Goal: Task Accomplishment & Management: Use online tool/utility

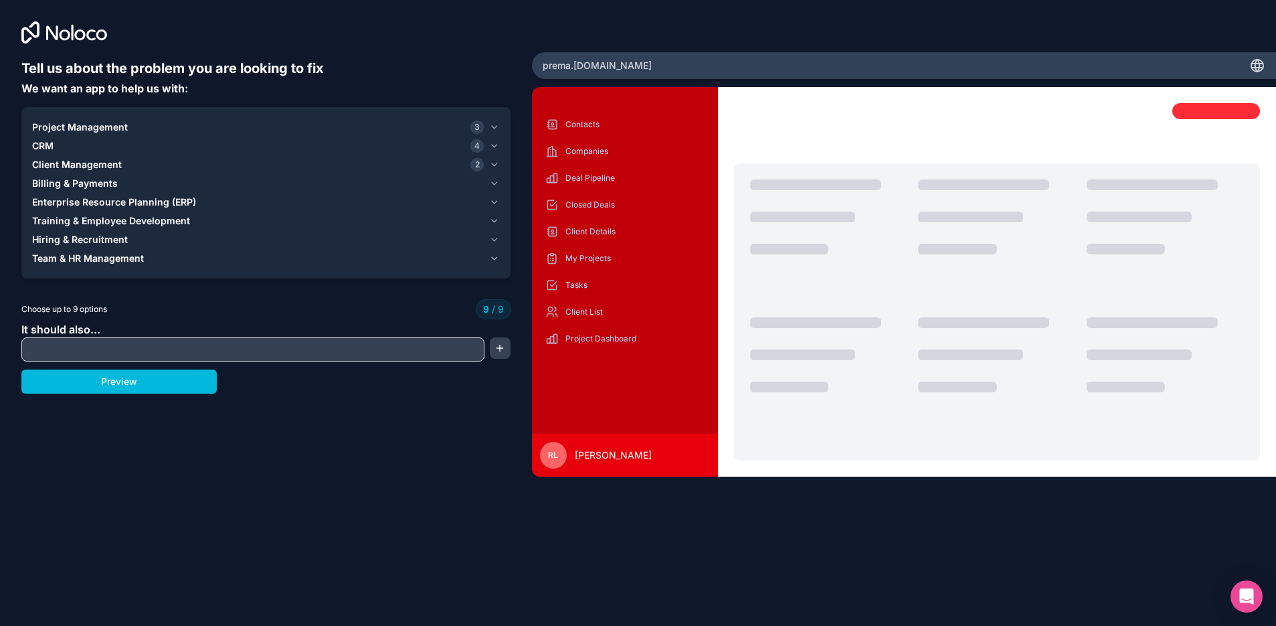
click at [1248, 68] on div "prema .[DOMAIN_NAME]" at bounding box center [904, 65] width 744 height 27
click at [622, 66] on div "prema .[DOMAIN_NAME]" at bounding box center [904, 65] width 744 height 27
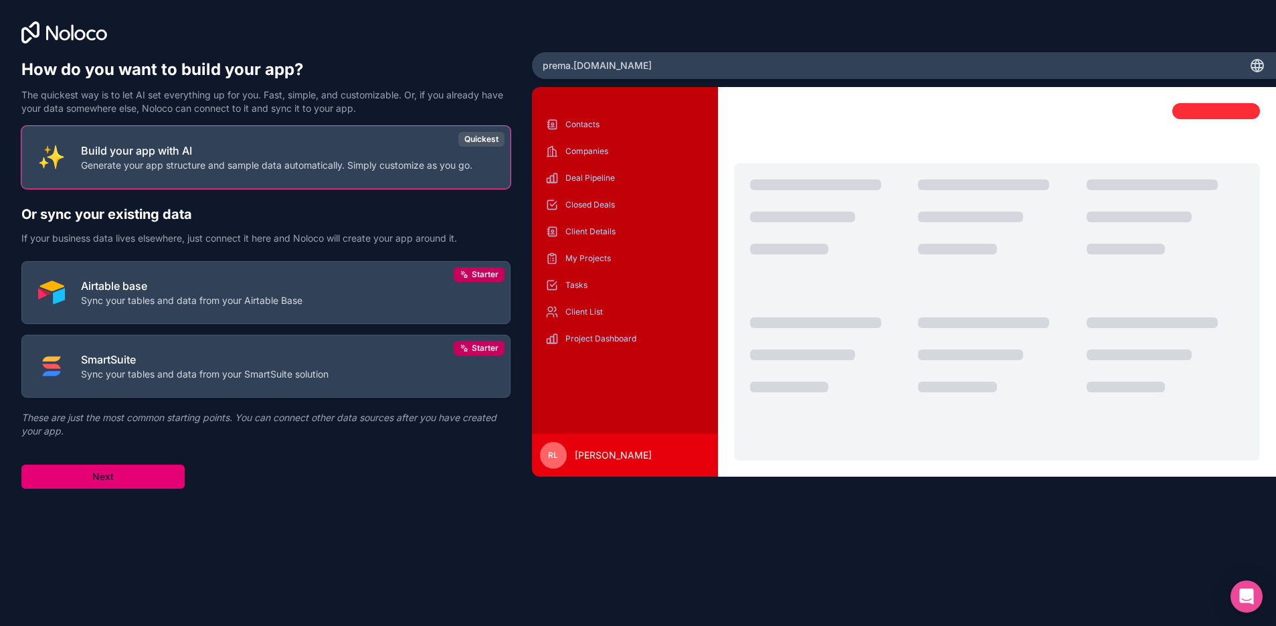
click at [133, 479] on button "Next" at bounding box center [102, 476] width 163 height 24
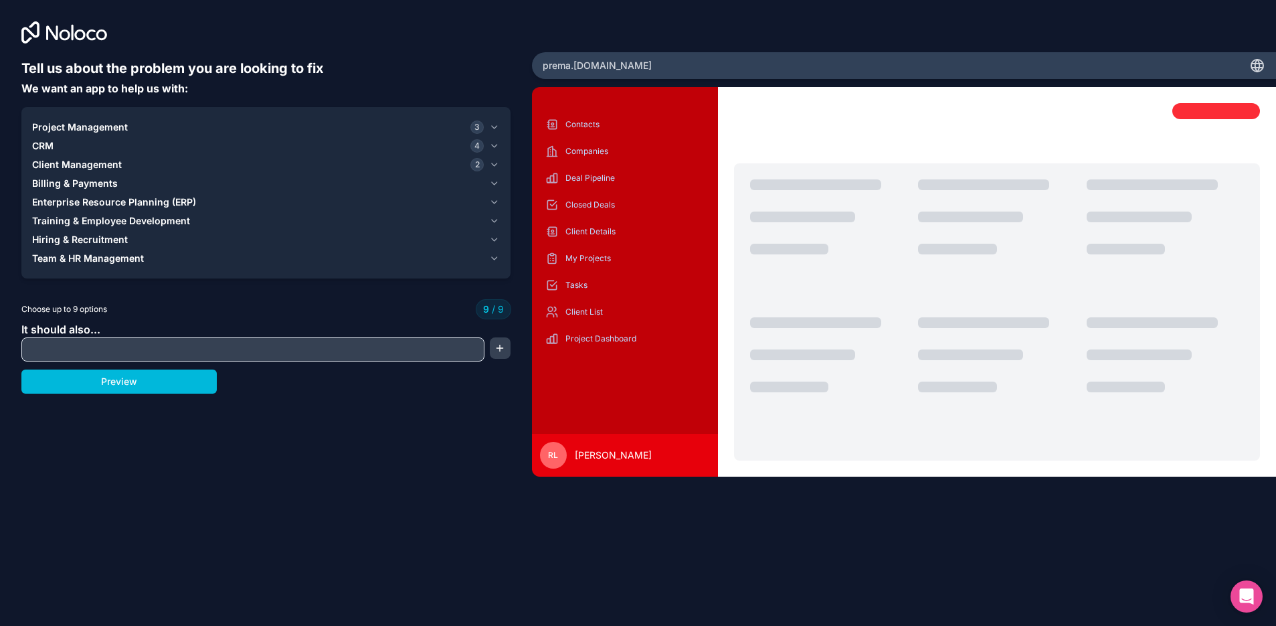
click at [1232, 103] on div at bounding box center [1216, 111] width 88 height 16
click at [641, 64] on div "prema .[DOMAIN_NAME]" at bounding box center [904, 65] width 744 height 27
click at [1256, 66] on icon at bounding box center [1257, 66] width 16 height 16
click at [555, 452] on span "RL" at bounding box center [553, 455] width 10 height 11
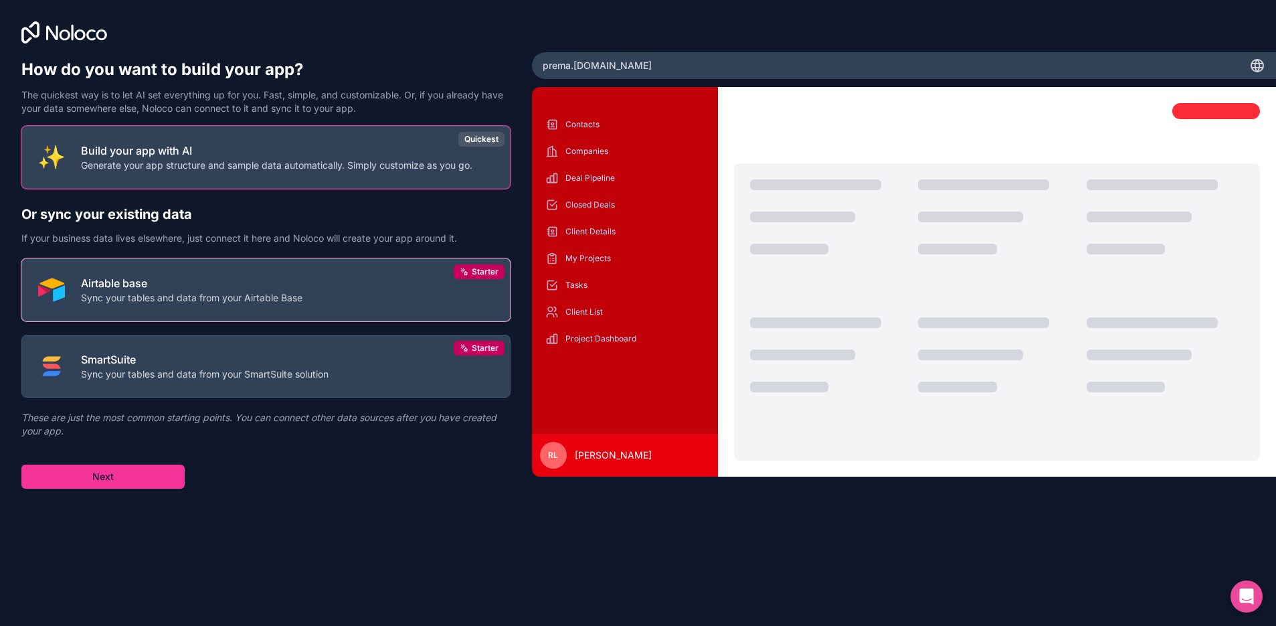
click at [234, 308] on button "Airtable base Sync your tables and data from your Airtable Base Starter" at bounding box center [265, 289] width 489 height 63
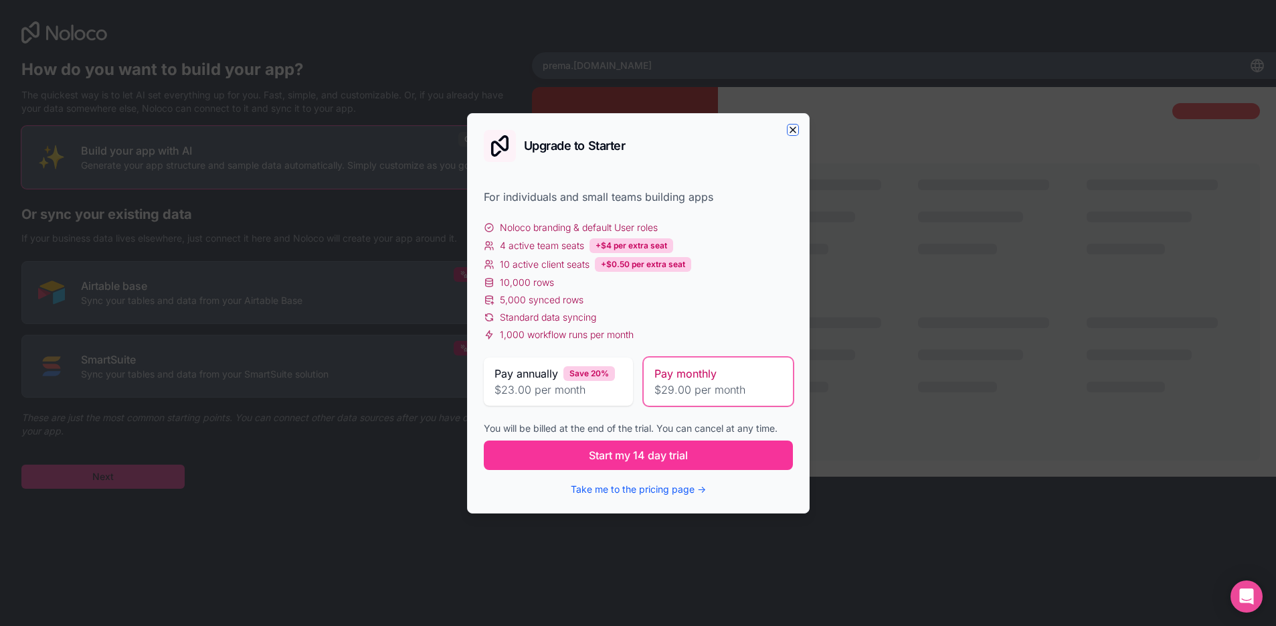
click at [789, 127] on icon "button" at bounding box center [793, 129] width 11 height 11
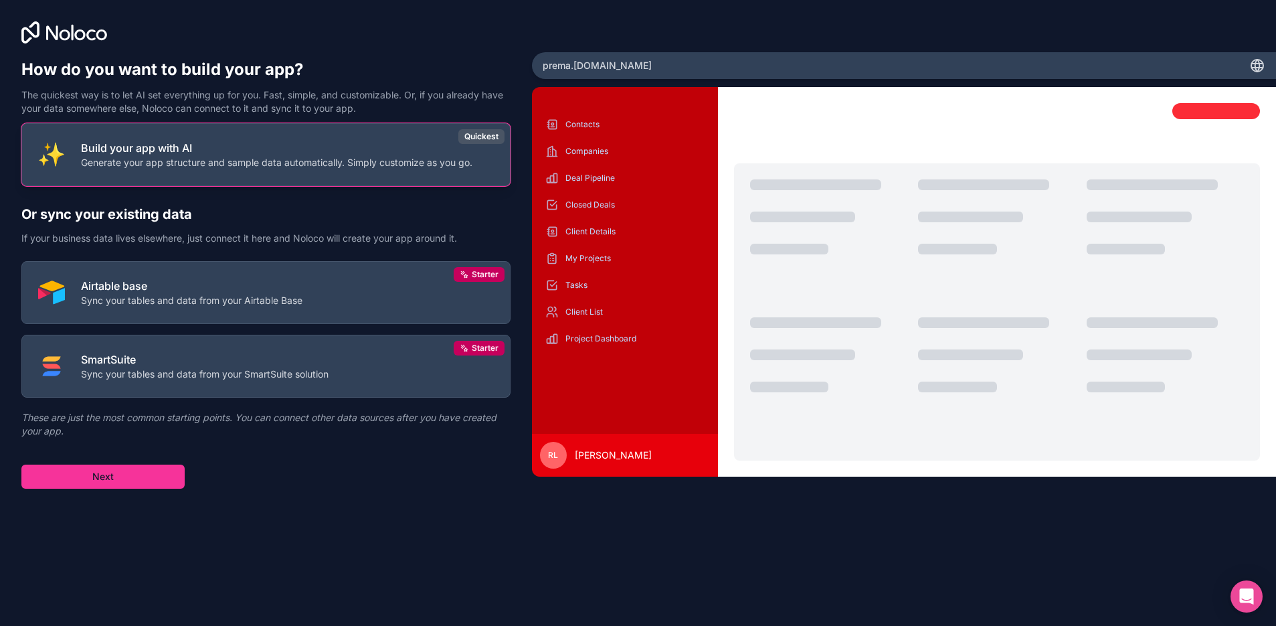
click at [314, 163] on p "Generate your app structure and sample data automatically. Simply customize as …" at bounding box center [276, 162] width 391 height 13
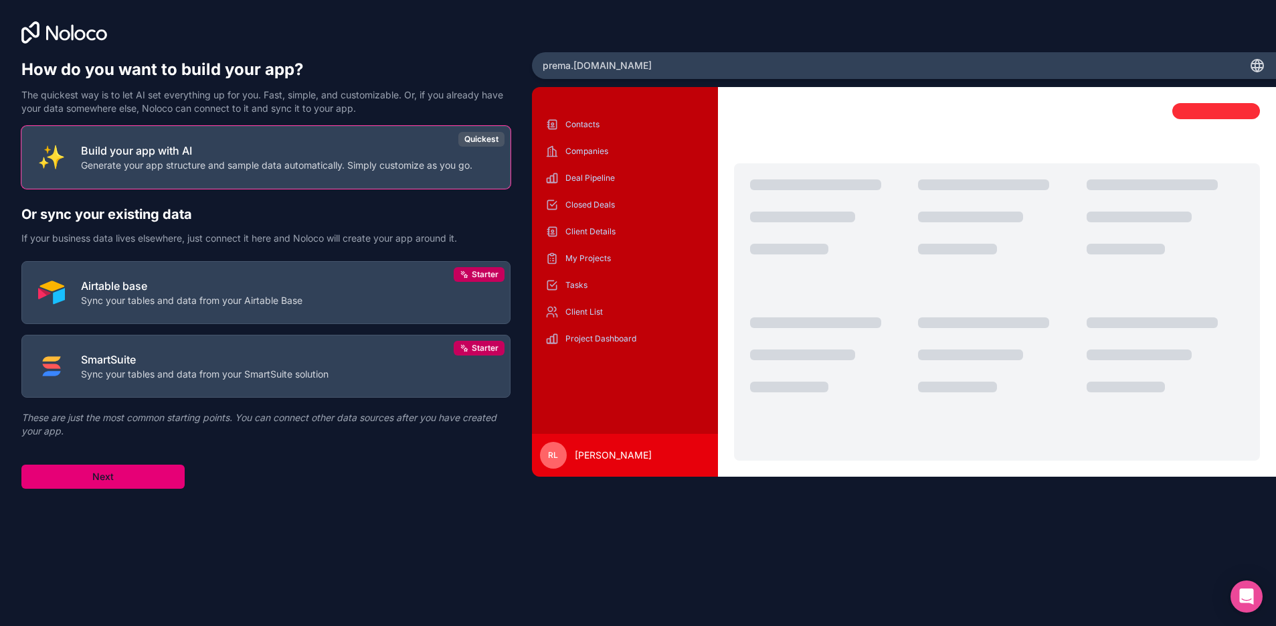
click at [145, 475] on button "Next" at bounding box center [102, 476] width 163 height 24
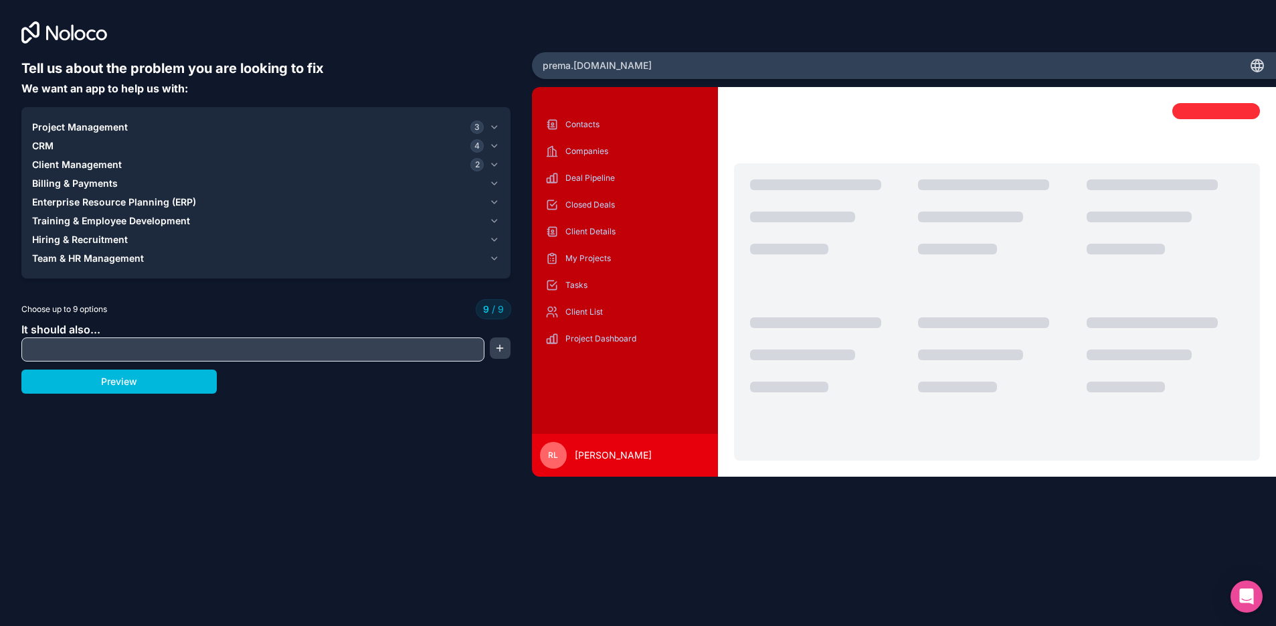
click at [623, 330] on div "Project Dashboard" at bounding box center [625, 338] width 165 height 21
click at [598, 269] on div "Contacts Companies Deal Pipeline Closed Deals Client Details My Projects Tasks …" at bounding box center [625, 232] width 165 height 236
click at [587, 123] on p "Contacts" at bounding box center [634, 124] width 139 height 11
click at [824, 68] on div "prema .[DOMAIN_NAME]" at bounding box center [904, 65] width 744 height 27
click at [165, 385] on button "Preview" at bounding box center [118, 381] width 195 height 24
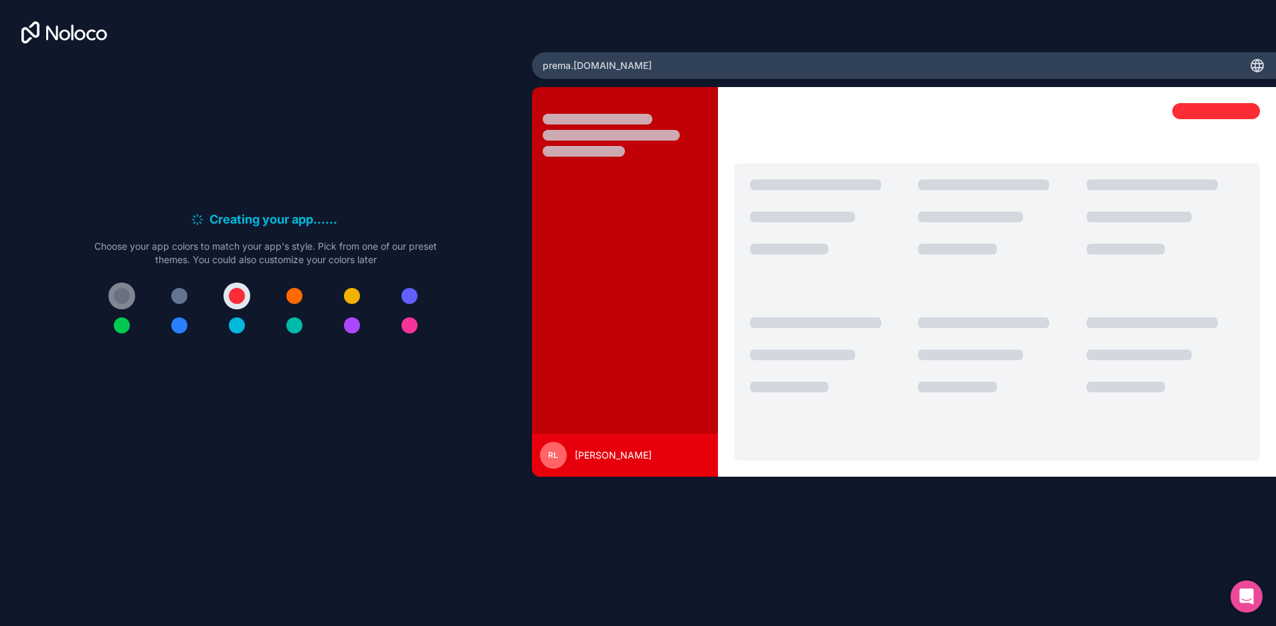
click at [122, 293] on div at bounding box center [122, 296] width 16 height 16
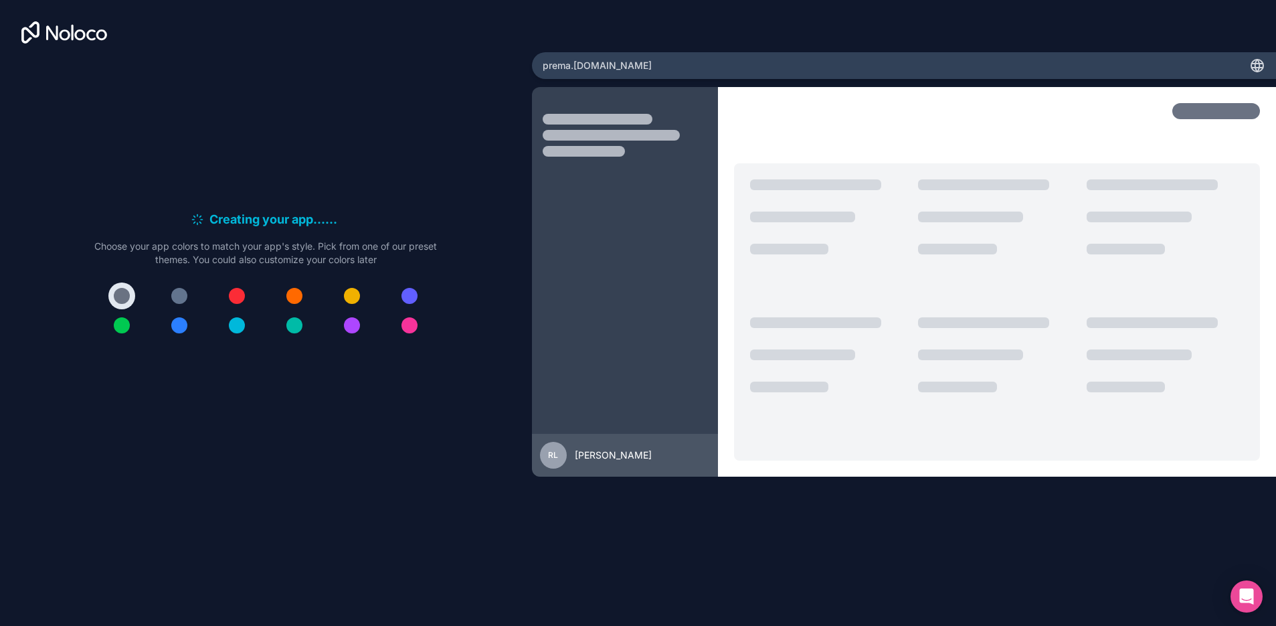
click at [1214, 103] on div at bounding box center [1216, 111] width 88 height 16
click at [281, 291] on button at bounding box center [294, 295] width 27 height 27
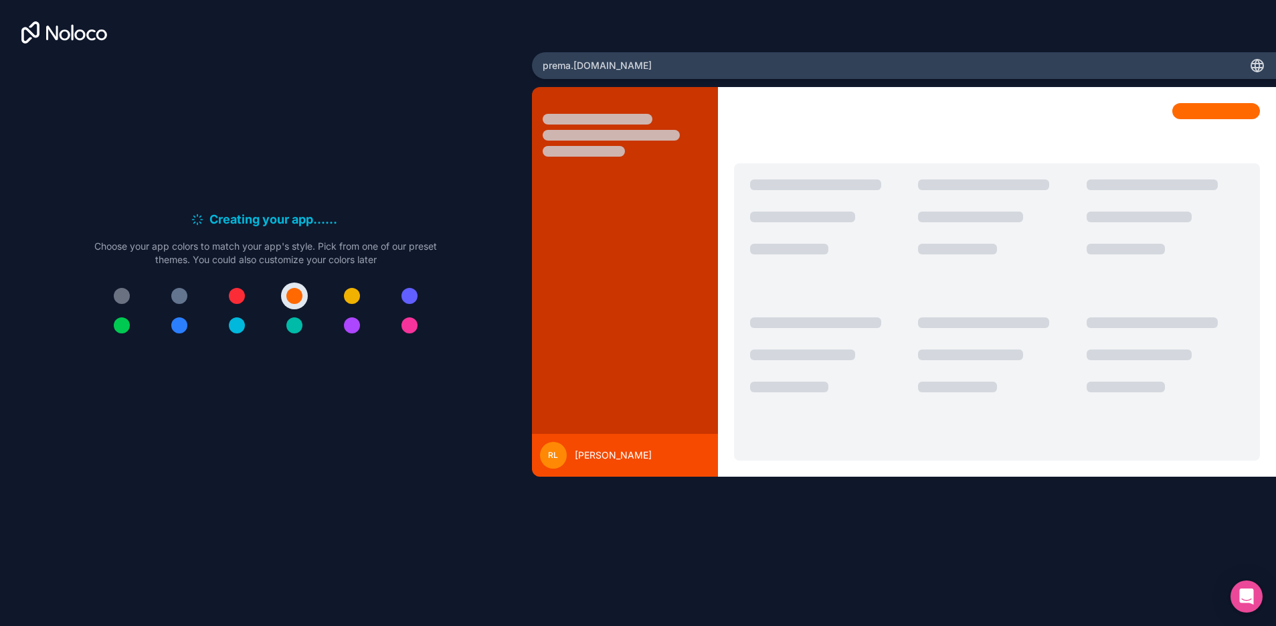
drag, startPoint x: 353, startPoint y: 294, endPoint x: 373, endPoint y: 306, distance: 24.0
click at [364, 302] on div at bounding box center [265, 310] width 343 height 56
click at [373, 306] on div at bounding box center [265, 310] width 343 height 56
click at [326, 337] on div at bounding box center [265, 310] width 343 height 56
click at [299, 331] on div at bounding box center [265, 310] width 343 height 56
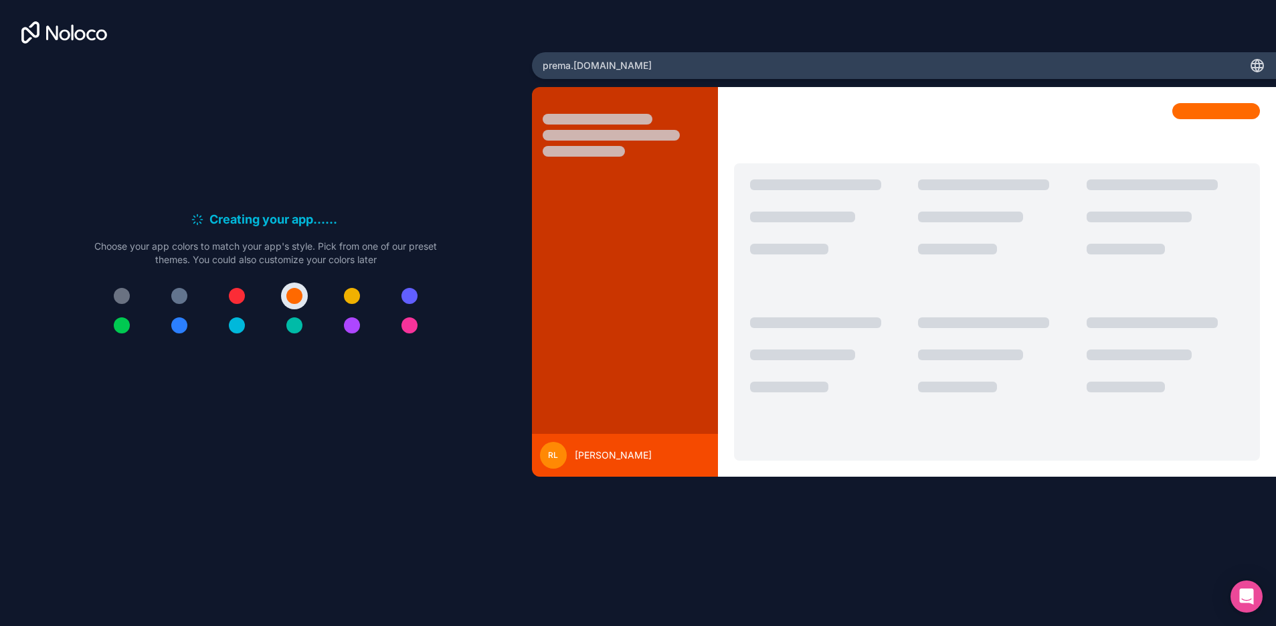
click at [248, 335] on div at bounding box center [265, 310] width 343 height 56
click at [220, 331] on div at bounding box center [265, 310] width 343 height 56
click at [207, 329] on div at bounding box center [265, 310] width 343 height 56
click at [175, 327] on div at bounding box center [179, 325] width 16 height 16
click at [163, 324] on div at bounding box center [265, 310] width 343 height 56
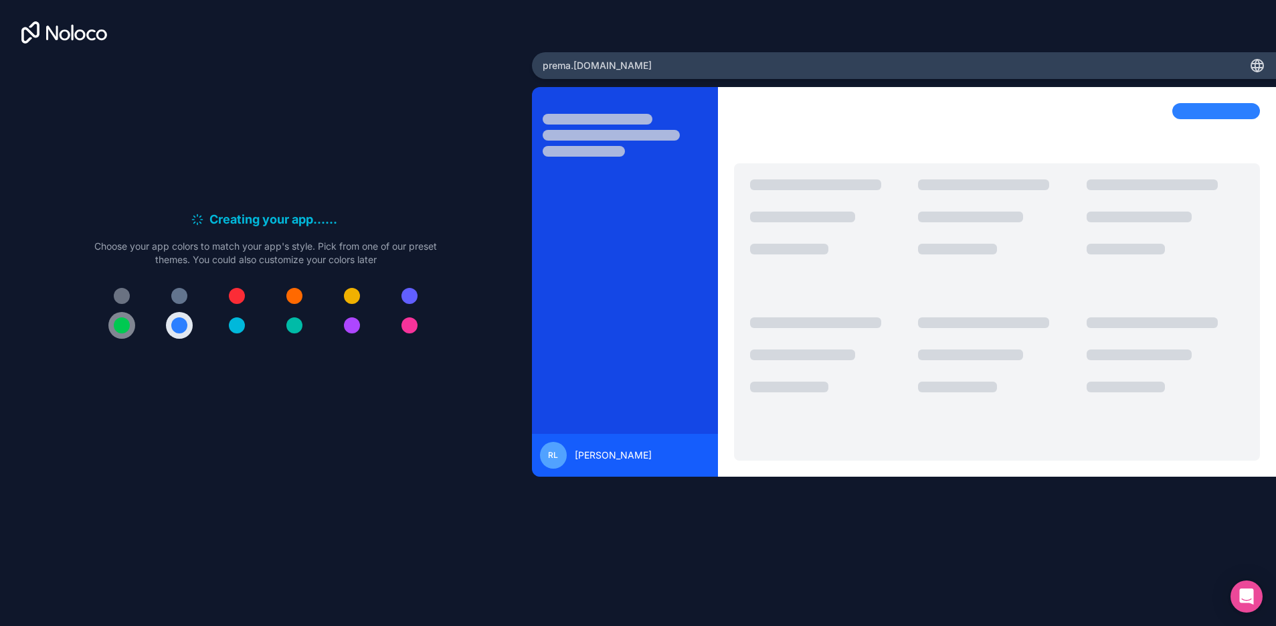
click at [117, 329] on div at bounding box center [122, 325] width 16 height 16
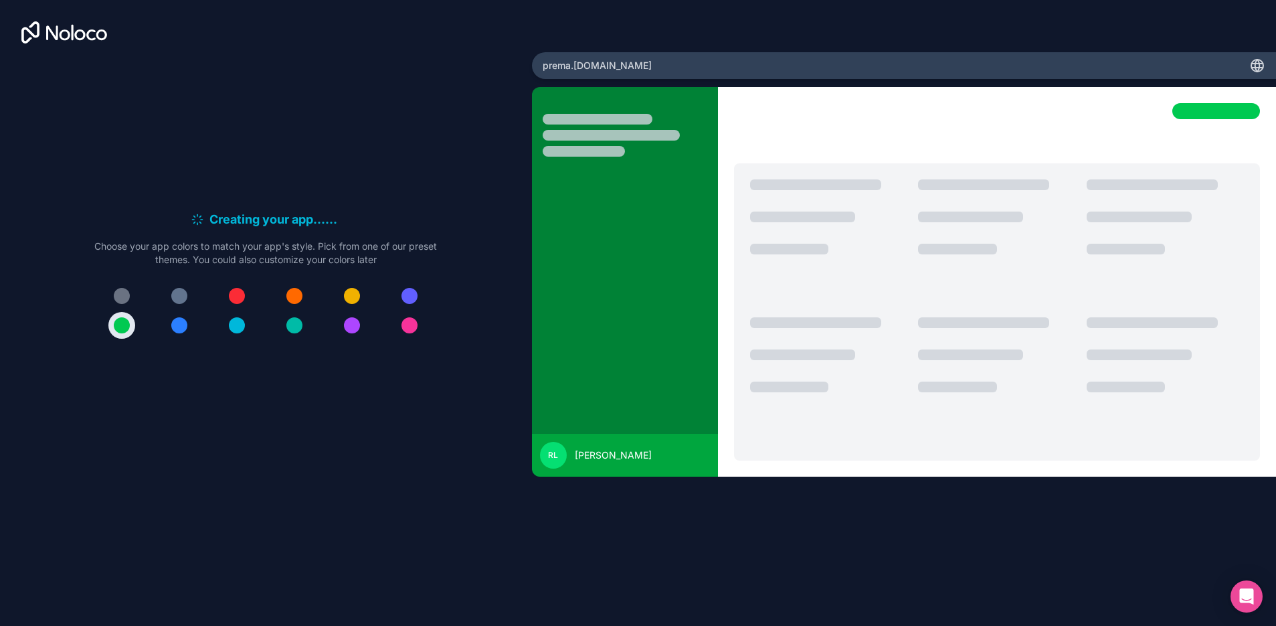
click at [130, 321] on button at bounding box center [121, 325] width 27 height 27
drag, startPoint x: 248, startPoint y: 262, endPoint x: 317, endPoint y: 278, distance: 71.4
click at [253, 264] on p "Choose your app colors to match your app's style. Pick from one of our preset t…" at bounding box center [265, 253] width 343 height 27
drag, startPoint x: 317, startPoint y: 278, endPoint x: 428, endPoint y: 270, distance: 111.4
click at [366, 276] on div "Creating your app... . . . Meanwhile, let's personalize it! Choose your app col…" at bounding box center [265, 279] width 343 height 139
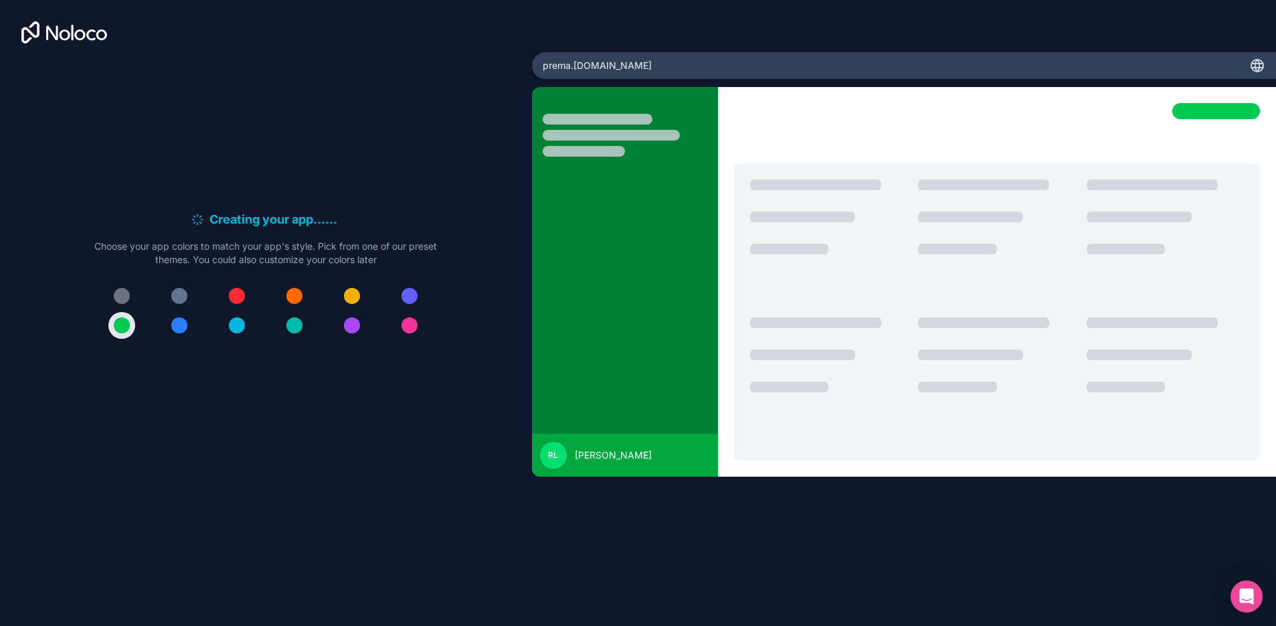
drag, startPoint x: 447, startPoint y: 286, endPoint x: 478, endPoint y: 301, distance: 34.7
click at [464, 295] on div "Creating your app... . . . Meanwhile, let's personalize it! Choose your app col…" at bounding box center [265, 279] width 489 height 441
drag, startPoint x: 478, startPoint y: 301, endPoint x: 430, endPoint y: 316, distance: 51.2
click at [456, 320] on div "Creating your app... . . . Meanwhile, let's personalize it! Choose your app col…" at bounding box center [265, 279] width 489 height 441
click at [413, 302] on div at bounding box center [409, 296] width 16 height 16
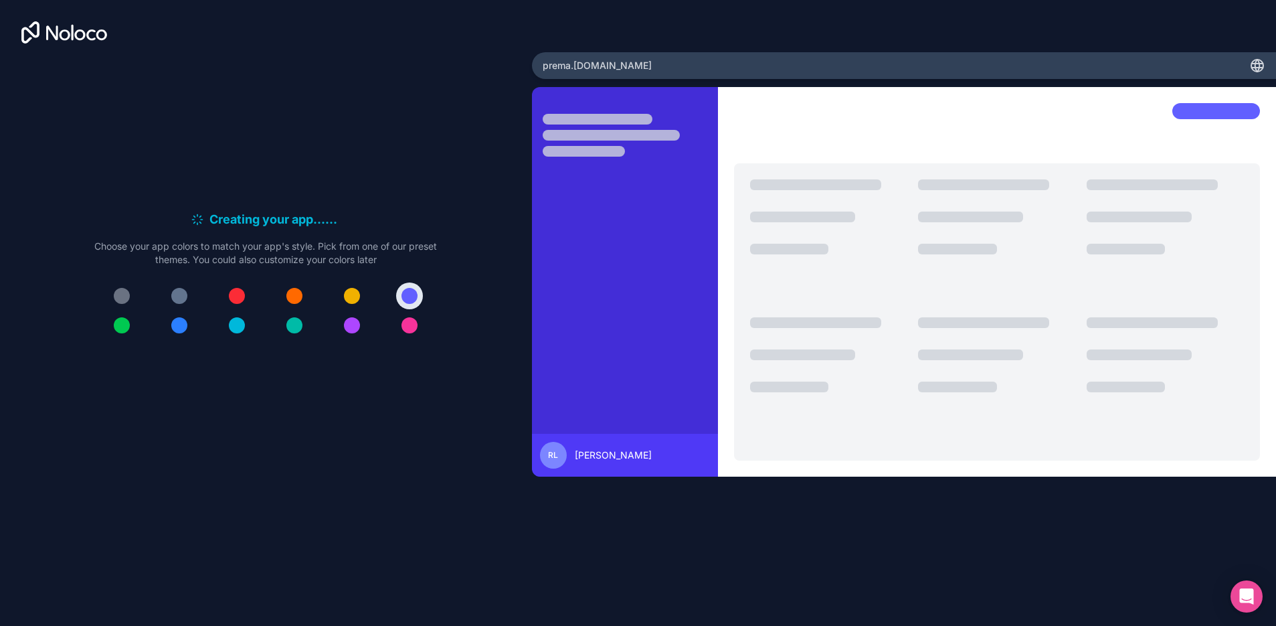
click at [422, 276] on div "Creating your app... . . . Meanwhile, let's personalize it! Choose your app col…" at bounding box center [265, 279] width 343 height 139
drag, startPoint x: 407, startPoint y: 307, endPoint x: 377, endPoint y: 312, distance: 31.1
click at [407, 308] on button at bounding box center [409, 295] width 27 height 27
drag, startPoint x: 345, startPoint y: 317, endPoint x: 92, endPoint y: 327, distance: 253.1
click at [286, 320] on div at bounding box center [265, 310] width 343 height 56
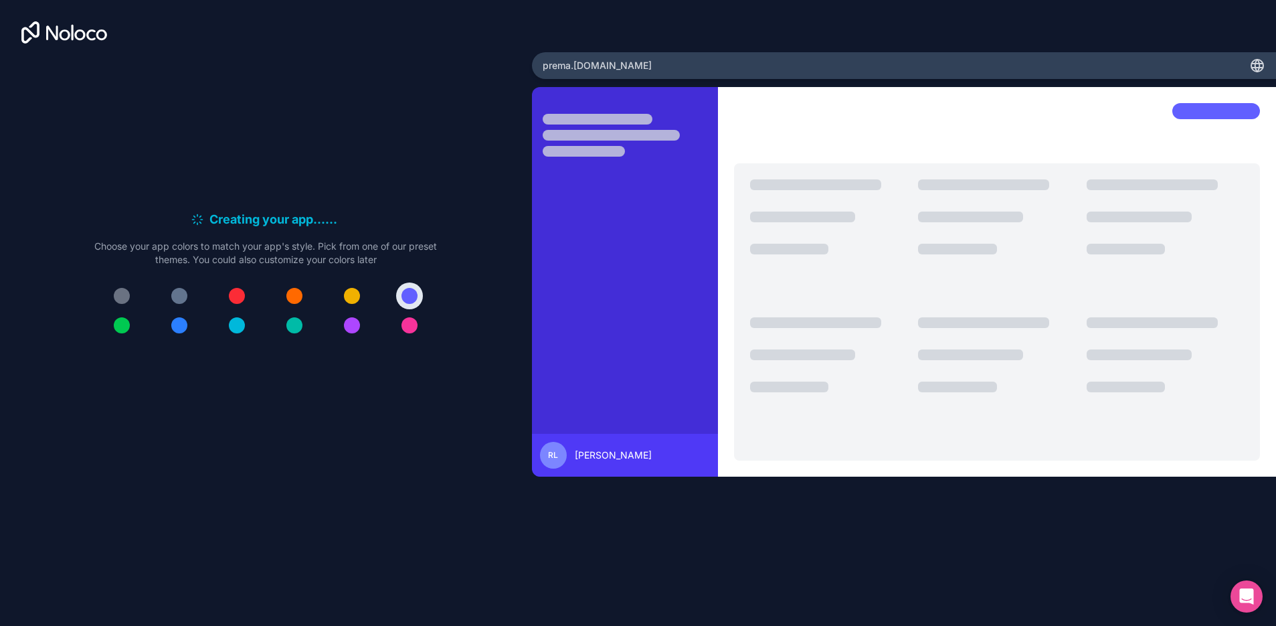
click at [99, 329] on div at bounding box center [265, 310] width 343 height 56
click at [264, 213] on h6 "Creating your app... . . ." at bounding box center [275, 219] width 132 height 19
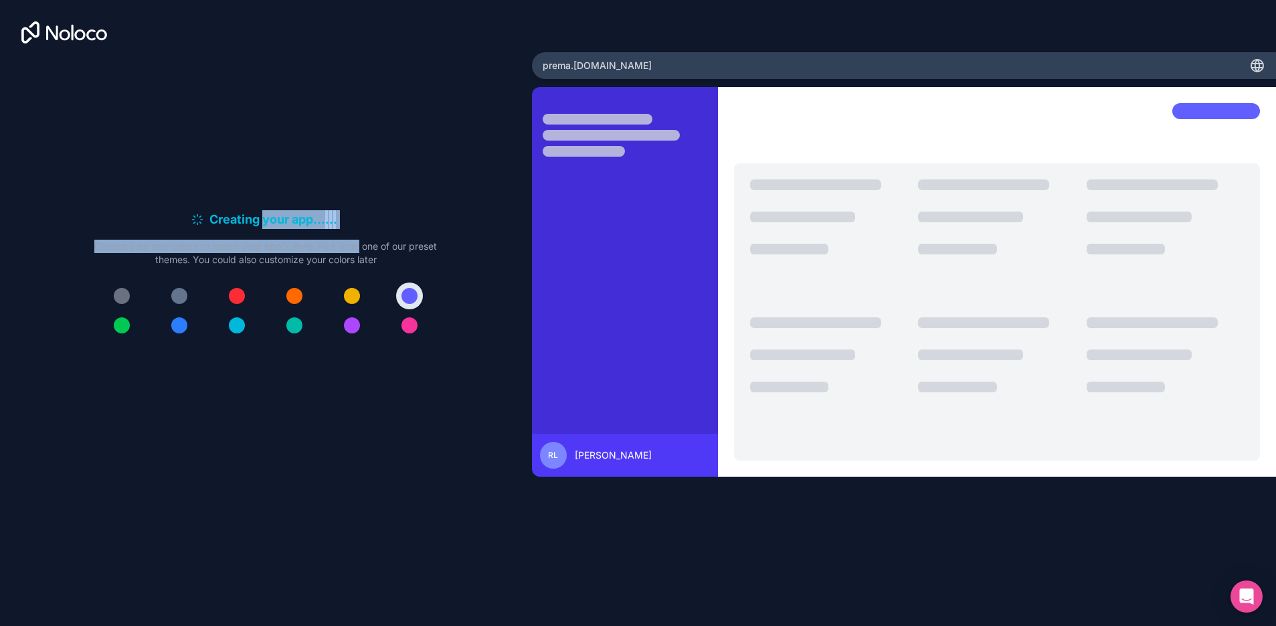
drag, startPoint x: 266, startPoint y: 213, endPoint x: 357, endPoint y: 230, distance: 93.2
click at [357, 230] on div "Creating your app... . . . Meanwhile, let's personalize it! Choose your app col…" at bounding box center [265, 238] width 343 height 56
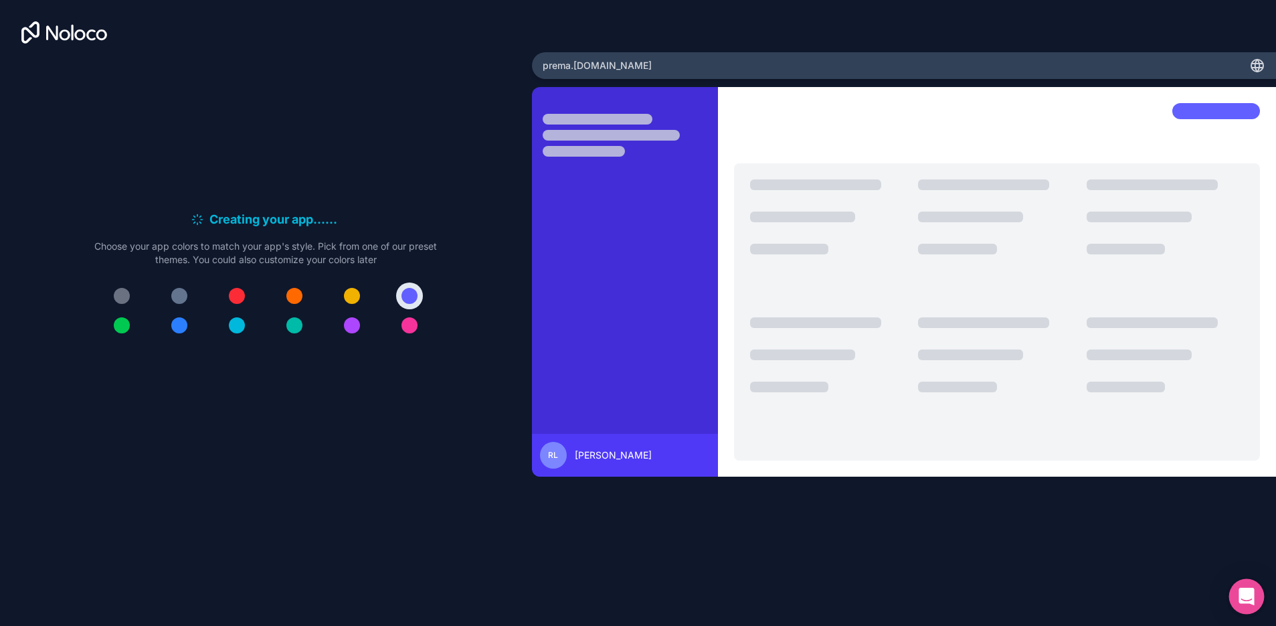
click at [1254, 585] on div "Open Intercom Messenger" at bounding box center [1246, 596] width 35 height 35
